Goal: Information Seeking & Learning: Learn about a topic

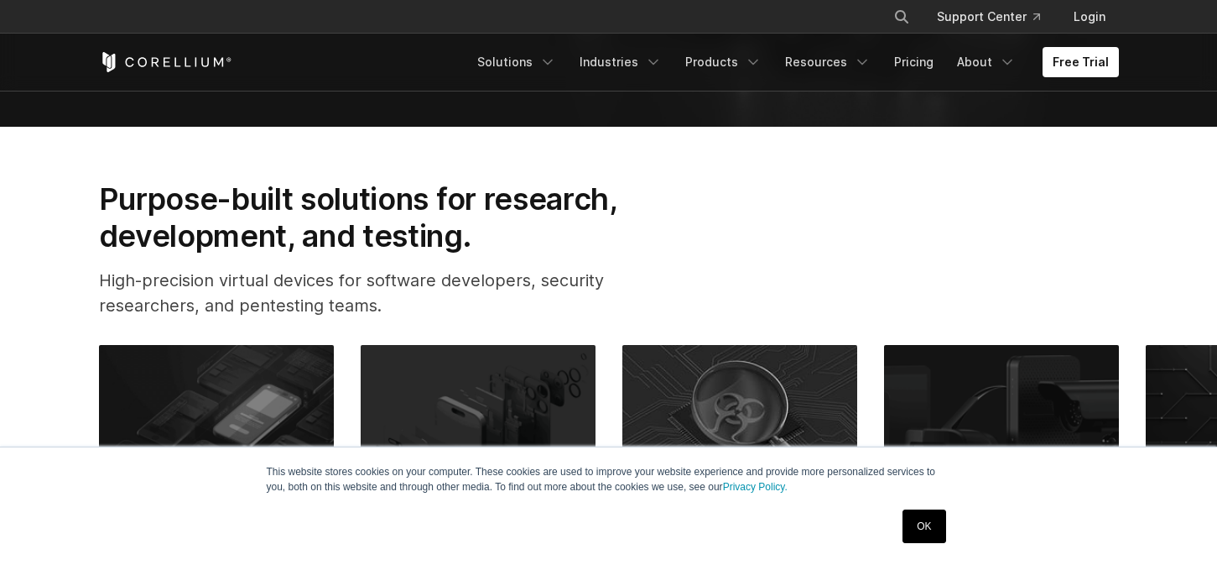
scroll to position [755, 0]
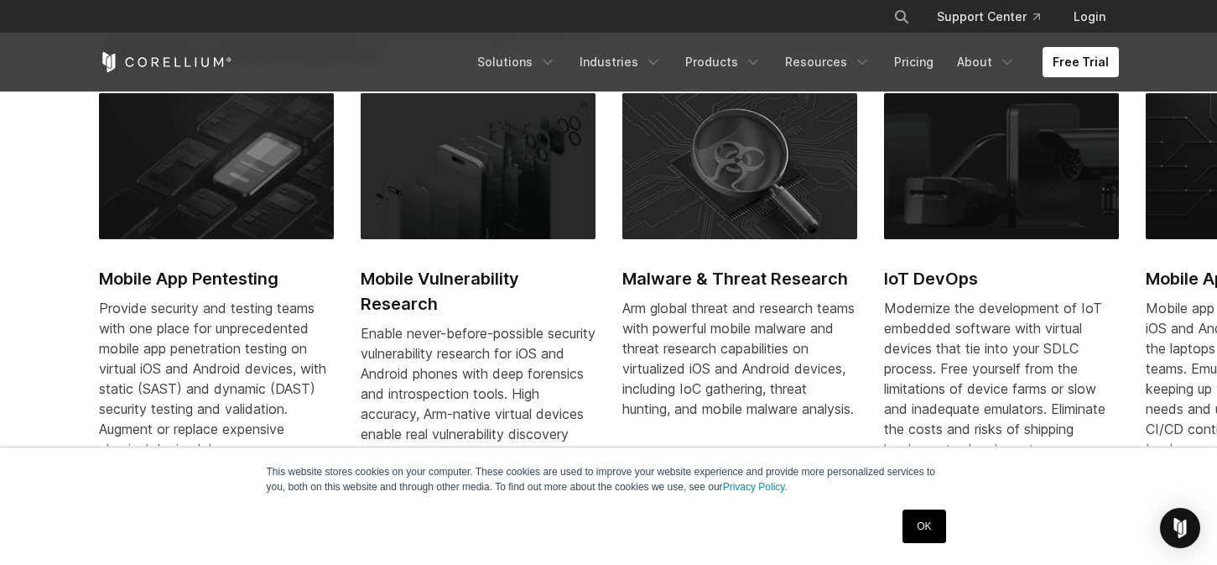
click at [945, 530] on link "OK" at bounding box center [924, 526] width 43 height 34
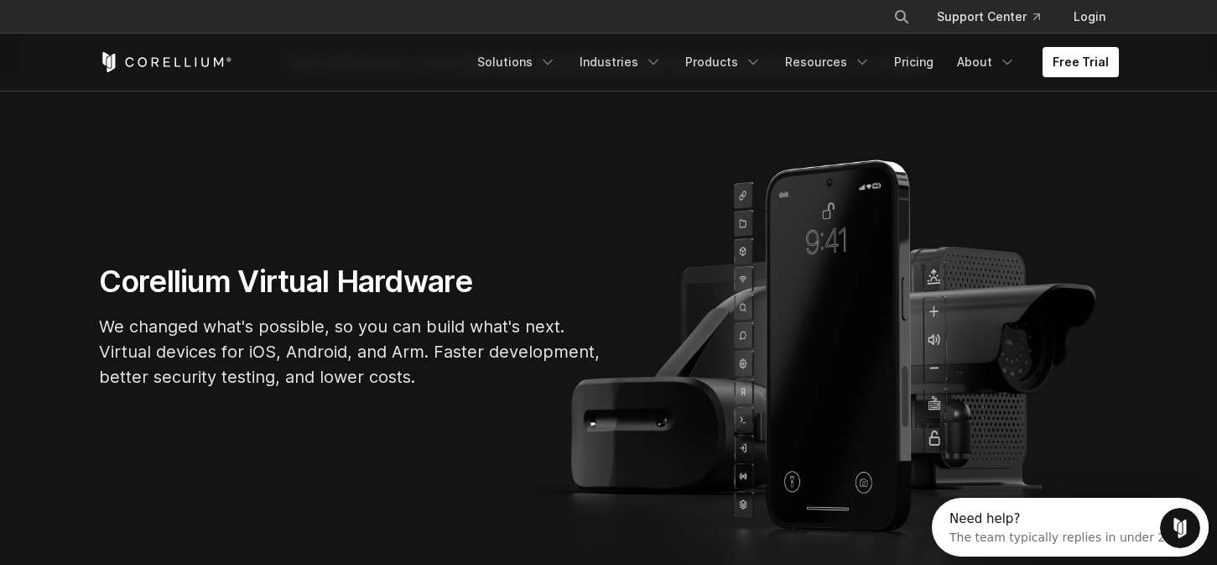
scroll to position [0, 0]
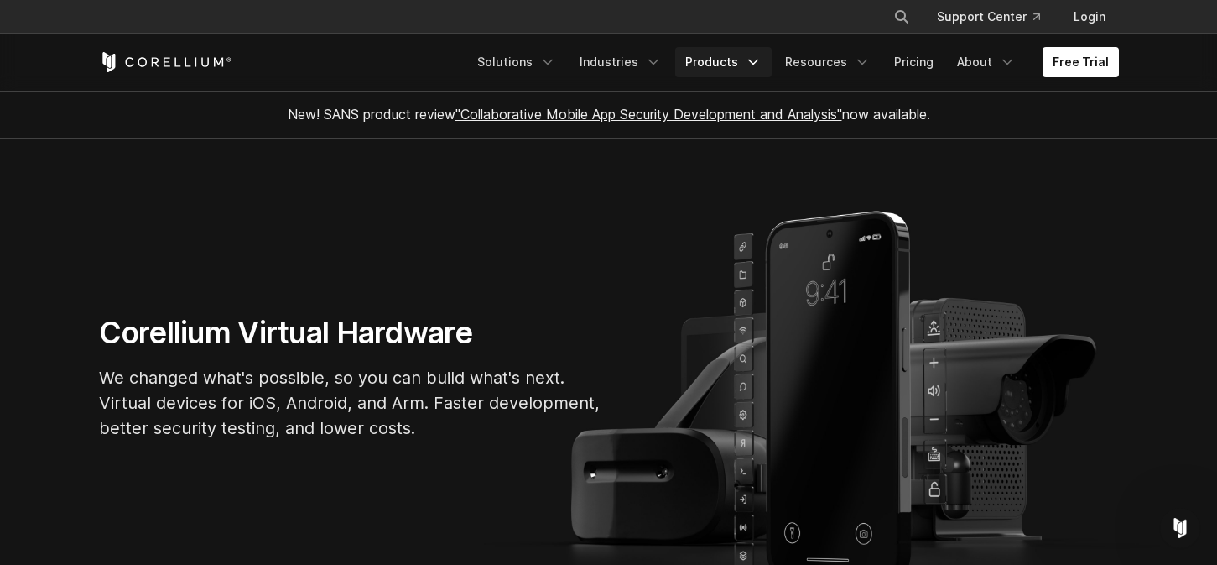
click at [722, 55] on link "Products" at bounding box center [723, 62] width 96 height 30
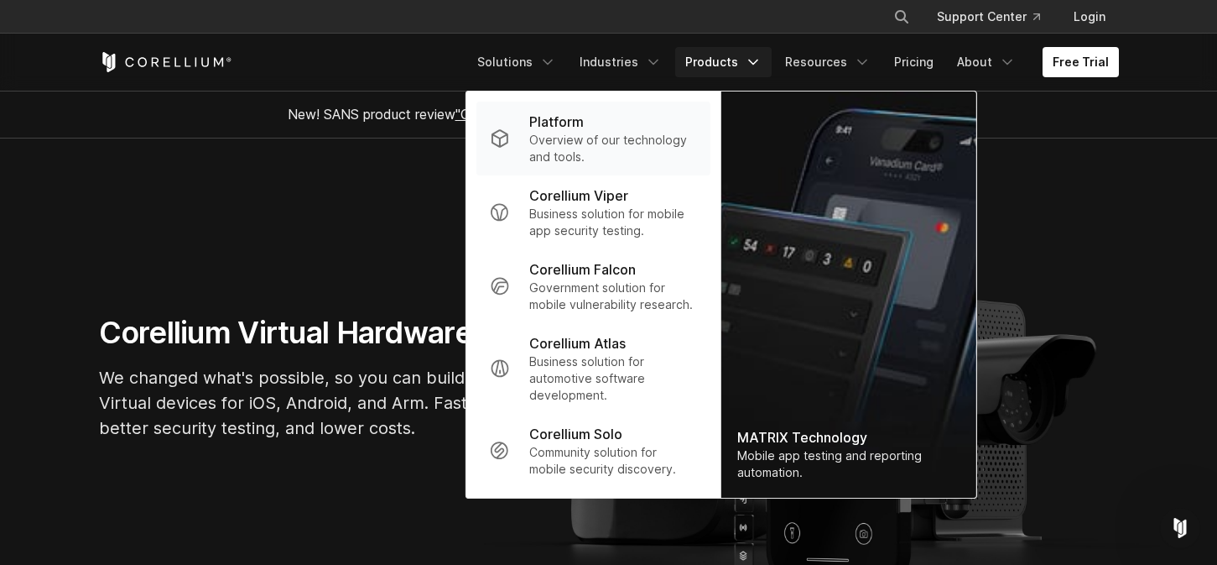
click at [615, 138] on p "Overview of our technology and tools." at bounding box center [612, 149] width 167 height 34
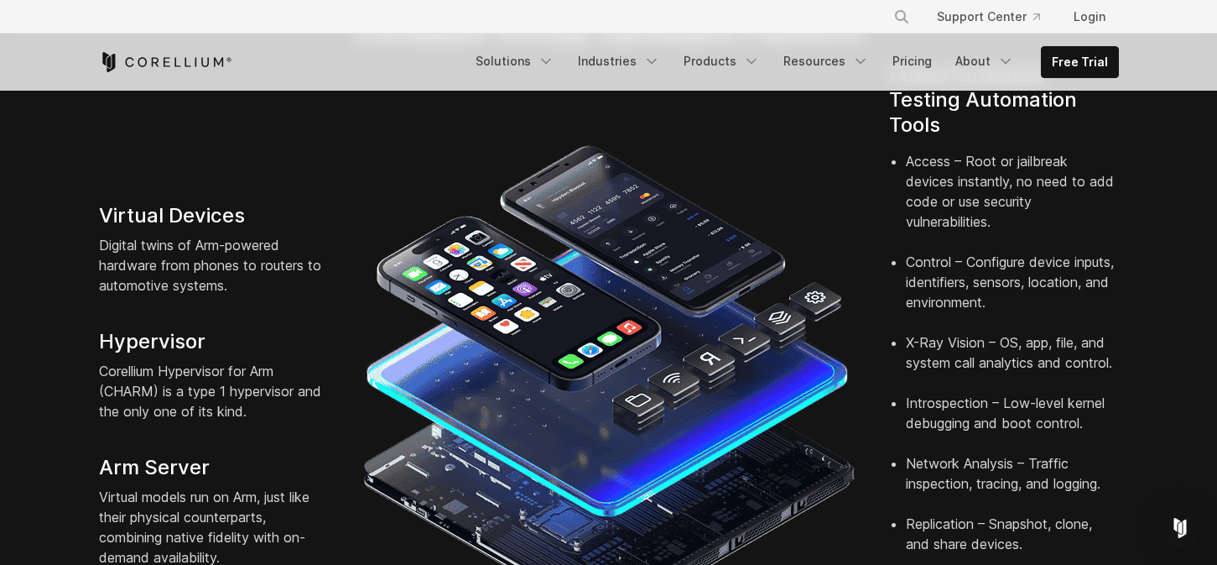
scroll to position [503, 0]
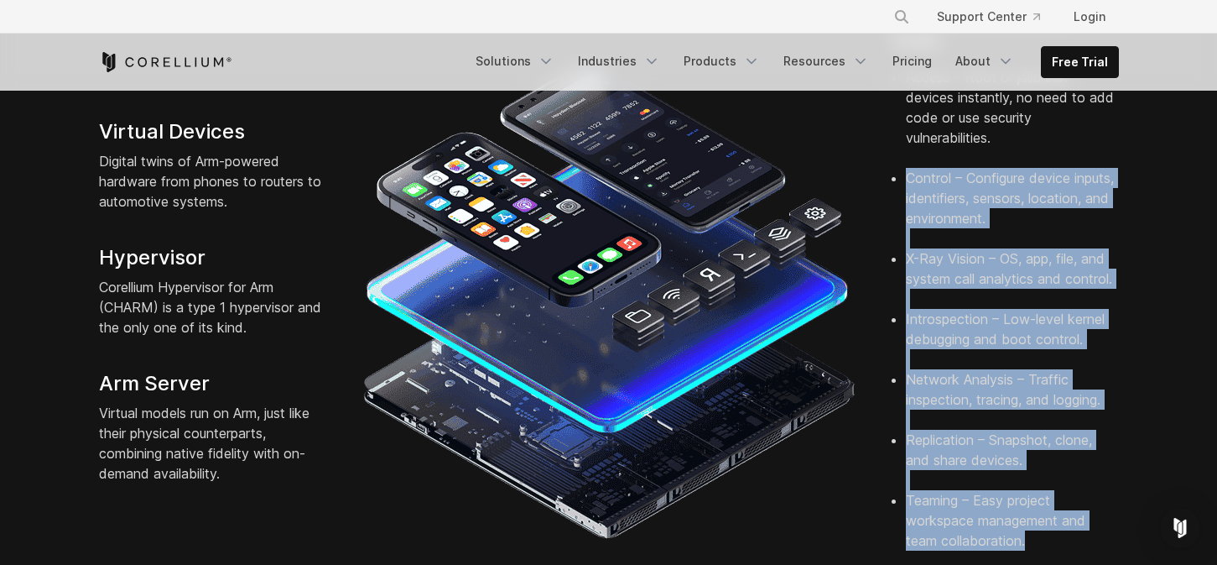
drag, startPoint x: 1042, startPoint y: 509, endPoint x: 894, endPoint y: 151, distance: 387.5
click at [894, 151] on ul "Access – Root or jailbreak devices instantly, no need to add code or use securi…" at bounding box center [1004, 339] width 230 height 544
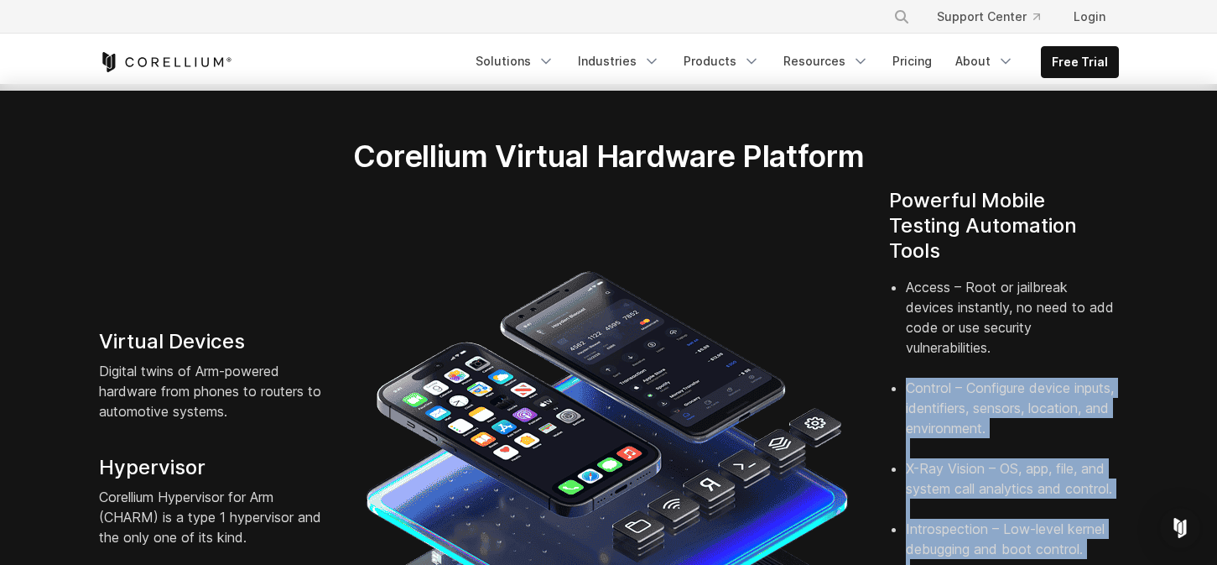
scroll to position [252, 0]
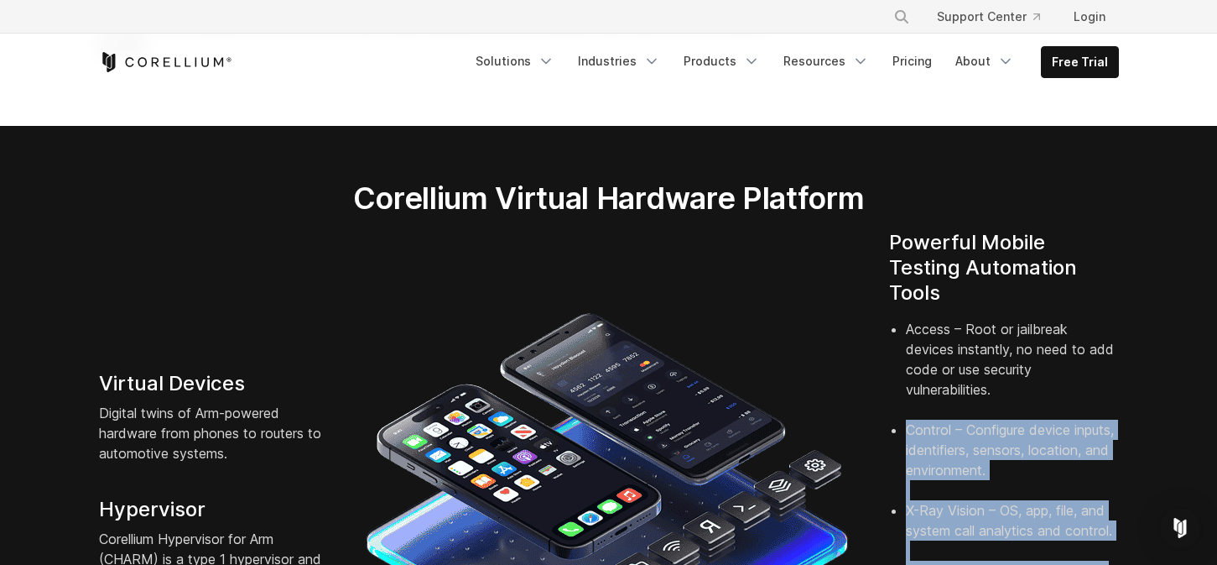
click at [1057, 419] on li "Control – Configure device inputs, identifiers, sensors, location, and environm…" at bounding box center [1012, 459] width 213 height 81
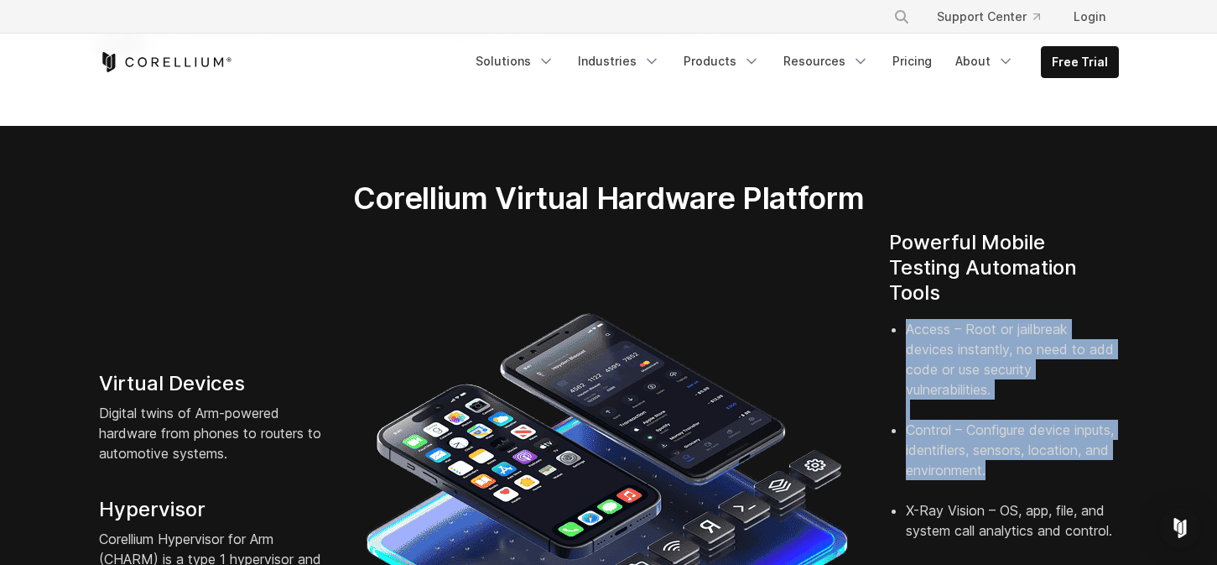
drag, startPoint x: 1081, startPoint y: 450, endPoint x: 893, endPoint y: 308, distance: 235.4
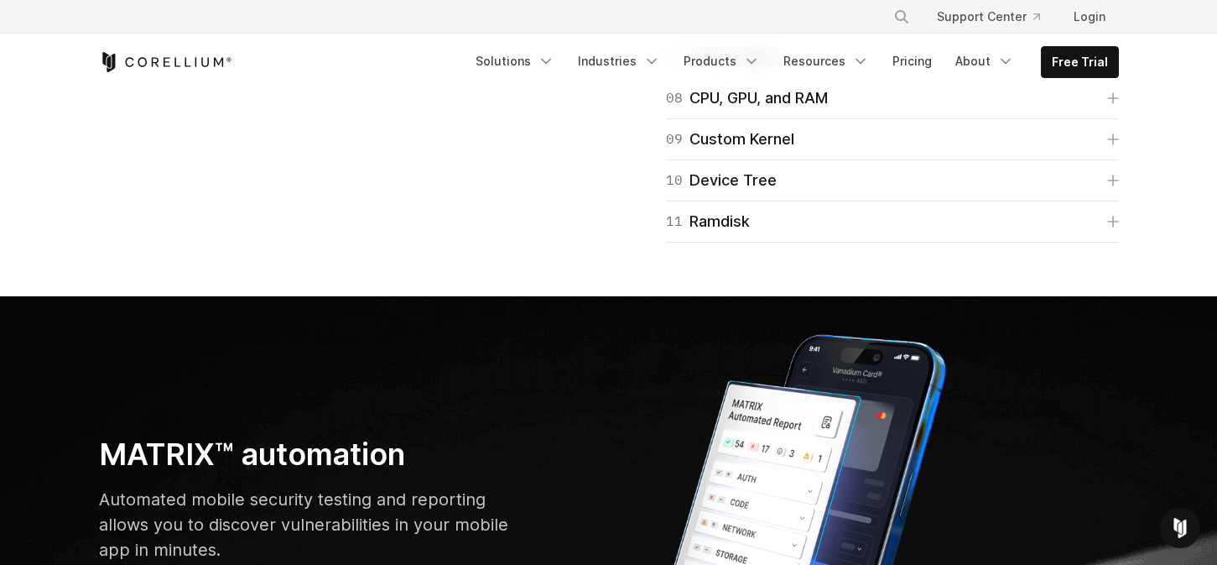
scroll to position [4500, 0]
